Goal: Information Seeking & Learning: Learn about a topic

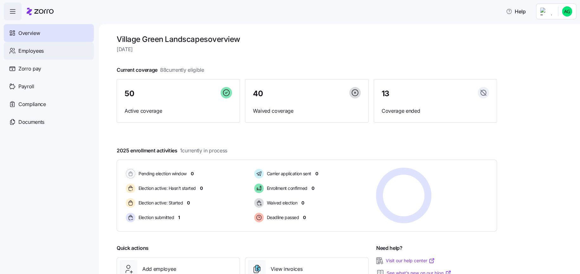
click at [39, 48] on span "Employees" at bounding box center [30, 51] width 25 height 8
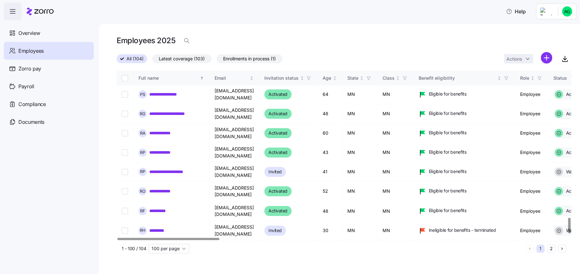
scroll to position [1617, 0]
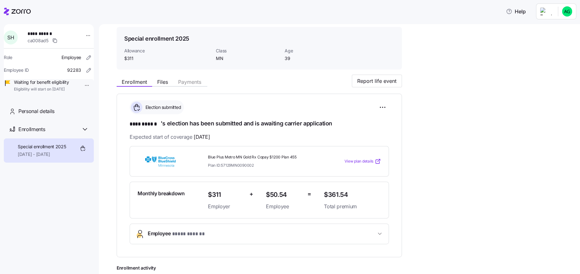
scroll to position [32, 0]
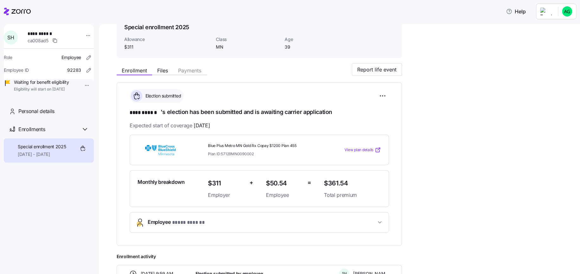
click at [361, 148] on span "View plan details" at bounding box center [359, 150] width 29 height 6
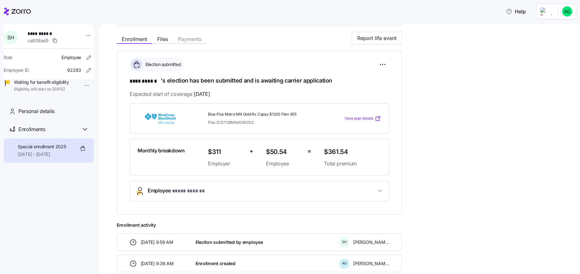
scroll to position [63, 0]
click at [352, 115] on span "View plan details" at bounding box center [359, 118] width 29 height 6
click at [294, 15] on div "Help" at bounding box center [290, 12] width 573 height 18
click at [449, 185] on div "**********" at bounding box center [344, 151] width 455 height 240
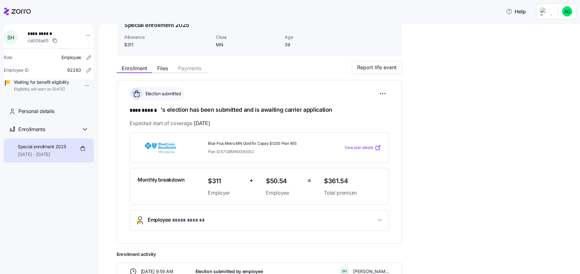
scroll to position [0, 0]
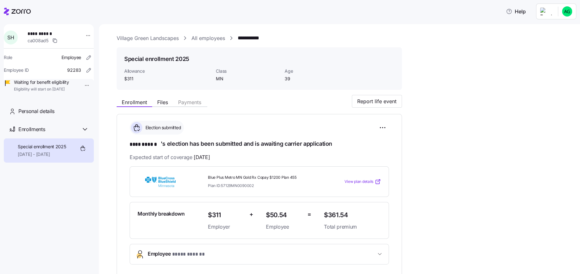
click at [364, 179] on span "View plan details" at bounding box center [359, 182] width 29 height 6
